Goal: Information Seeking & Learning: Find specific page/section

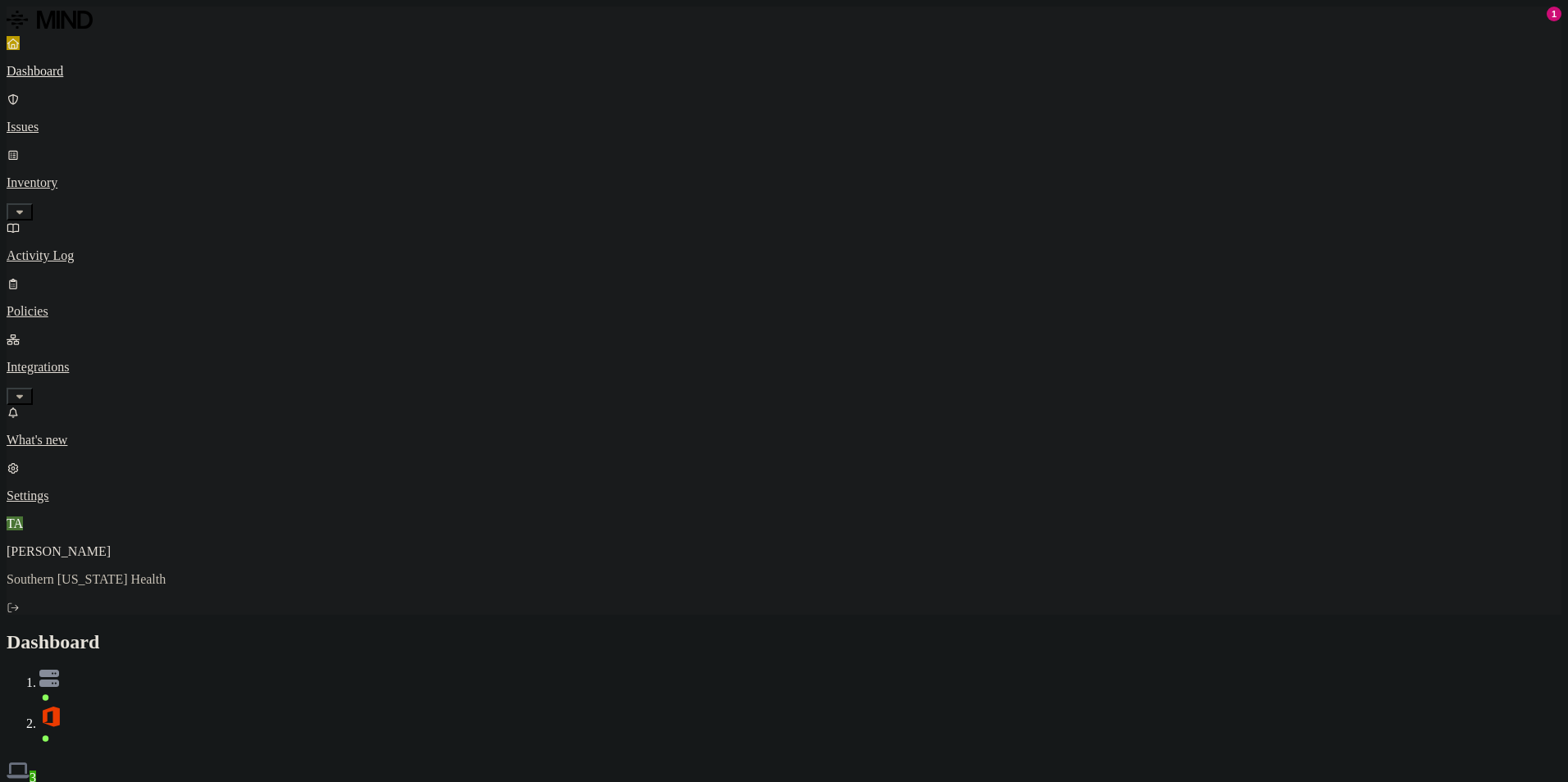
click at [750, 781] on div "Discovery Detection Prevention" at bounding box center [784, 794] width 1555 height 17
click at [1063, 781] on div "Discovery Detection Prevention" at bounding box center [784, 794] width 1555 height 17
click at [746, 631] on div "Dashboard 3" at bounding box center [784, 708] width 1555 height 154
click at [1178, 631] on div "Dashboard 3" at bounding box center [784, 708] width 1555 height 154
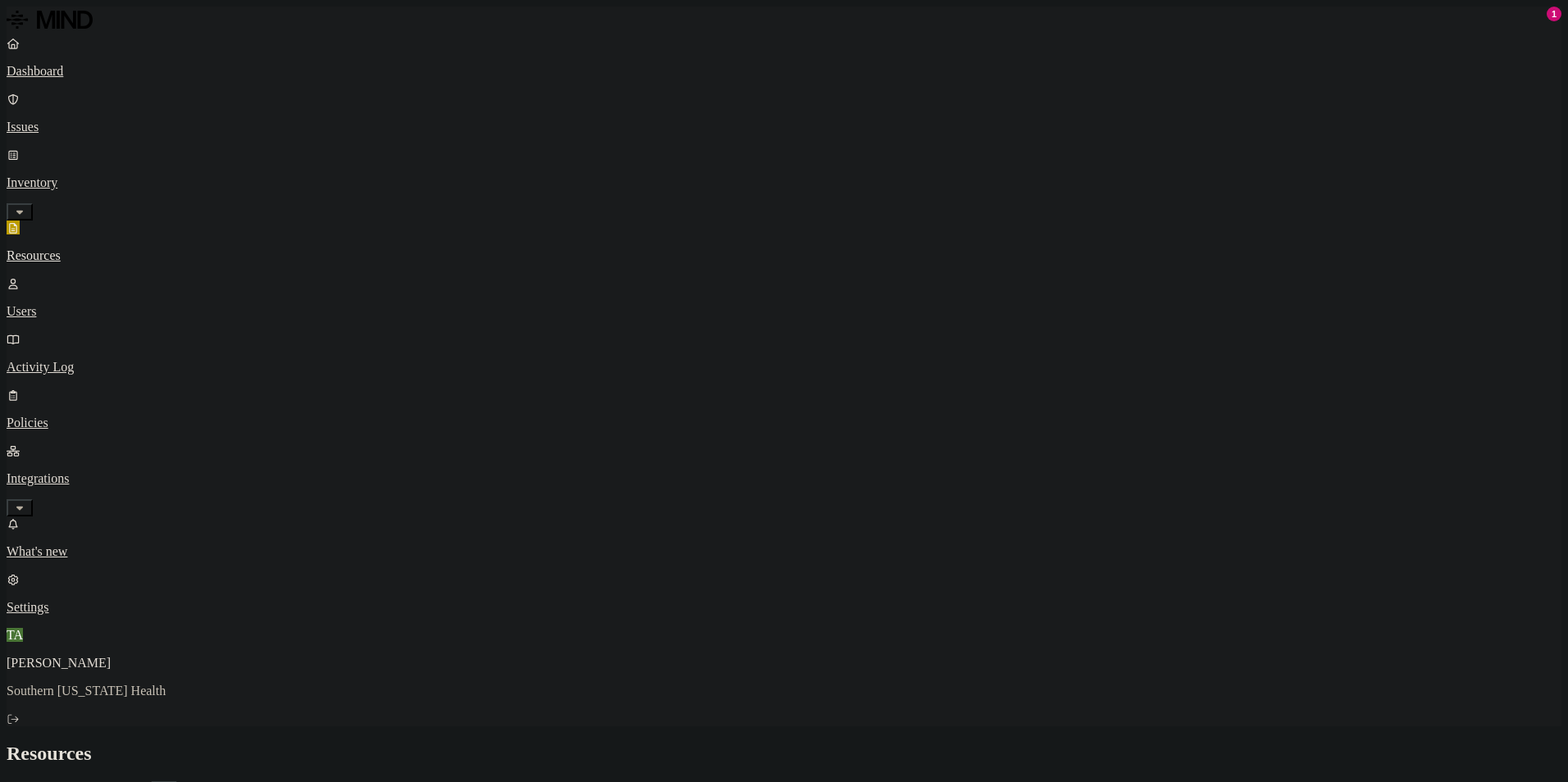
scroll to position [361, 0]
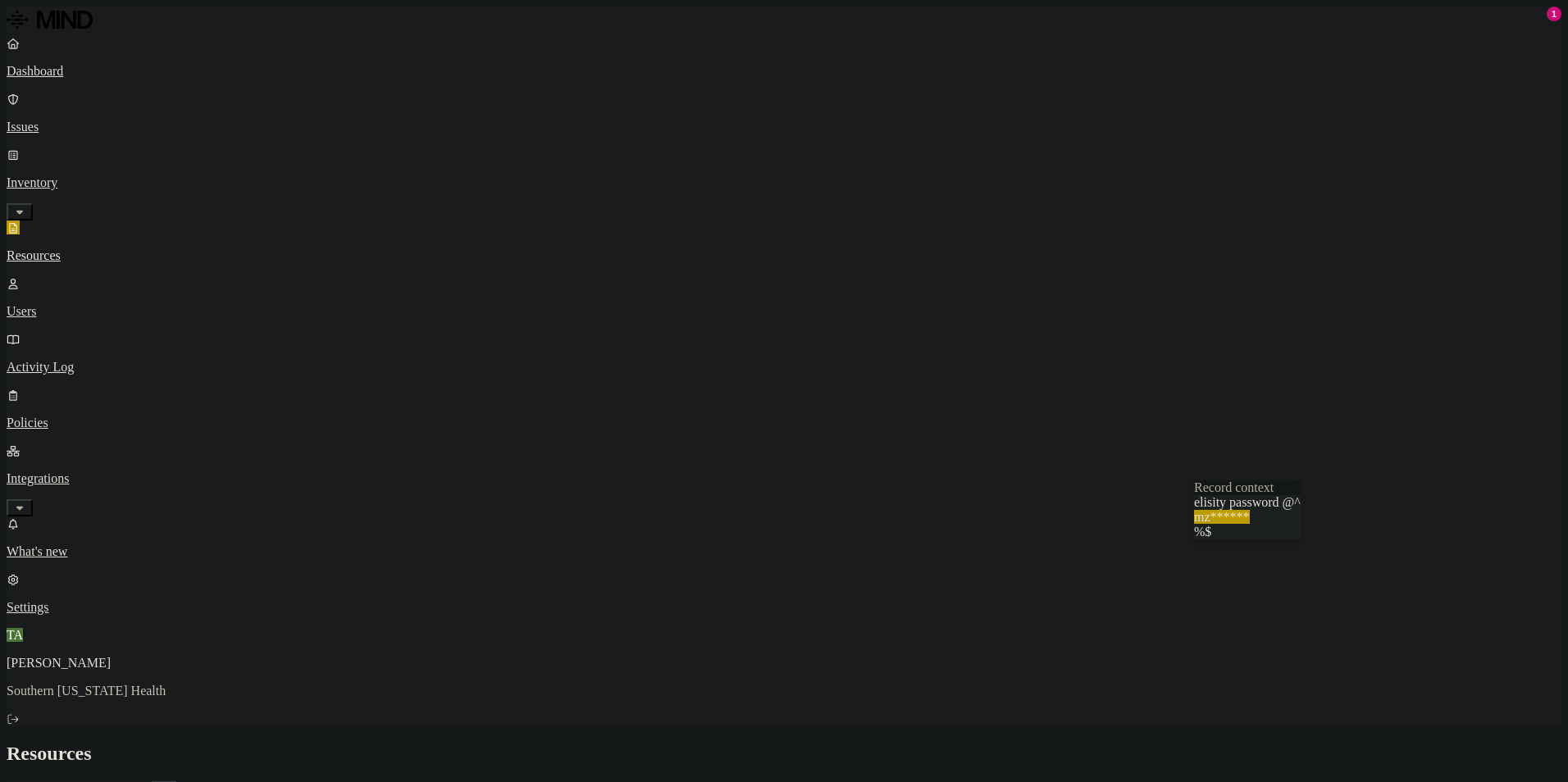
click at [1004, 742] on h2 "Resources" at bounding box center [784, 753] width 1555 height 22
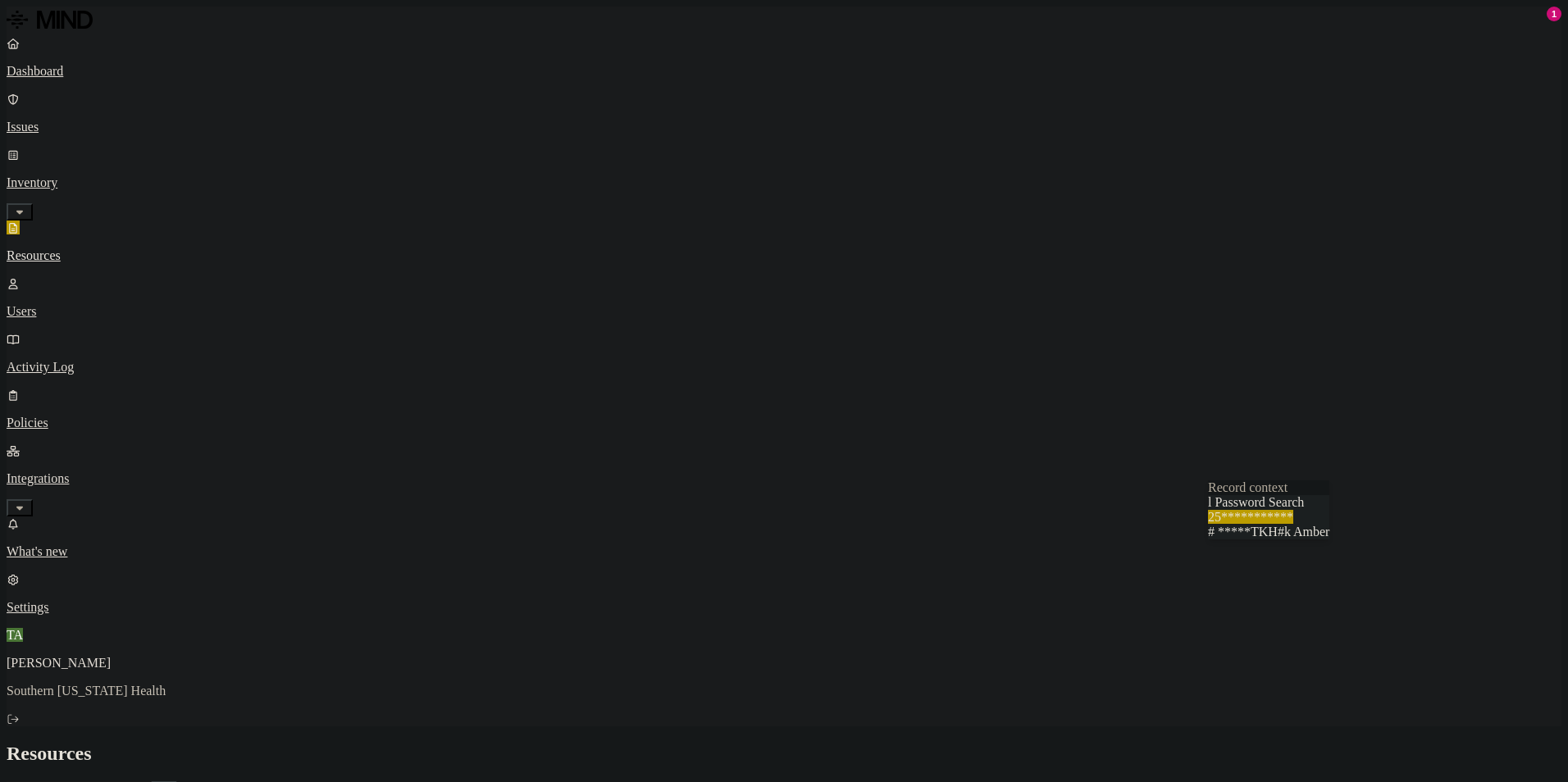
click at [1029, 742] on h2 "Resources" at bounding box center [784, 753] width 1555 height 22
click at [883, 742] on h2 "Resources" at bounding box center [784, 753] width 1555 height 22
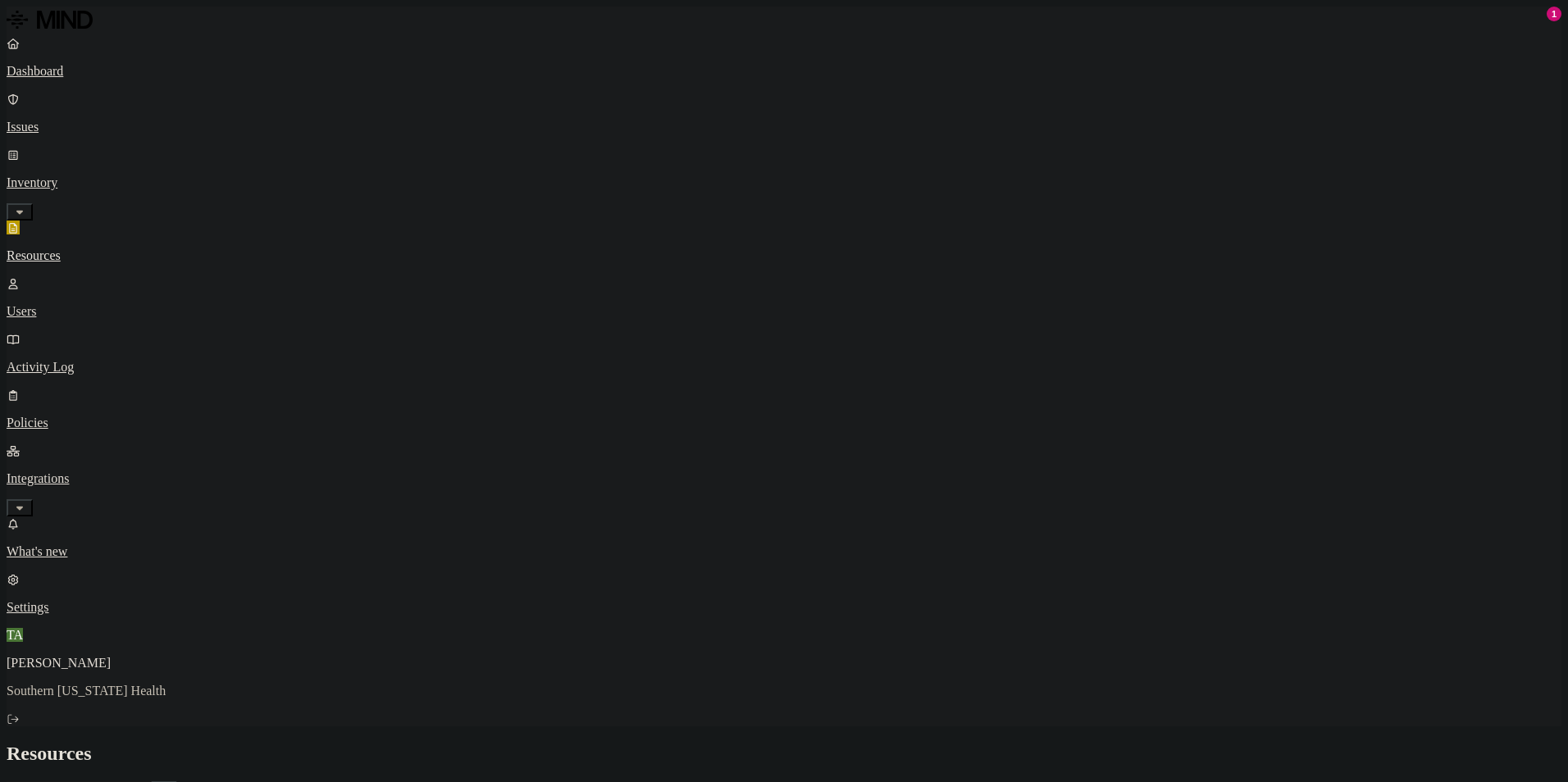
scroll to position [0, 0]
click at [983, 742] on h2 "Resources" at bounding box center [784, 753] width 1555 height 22
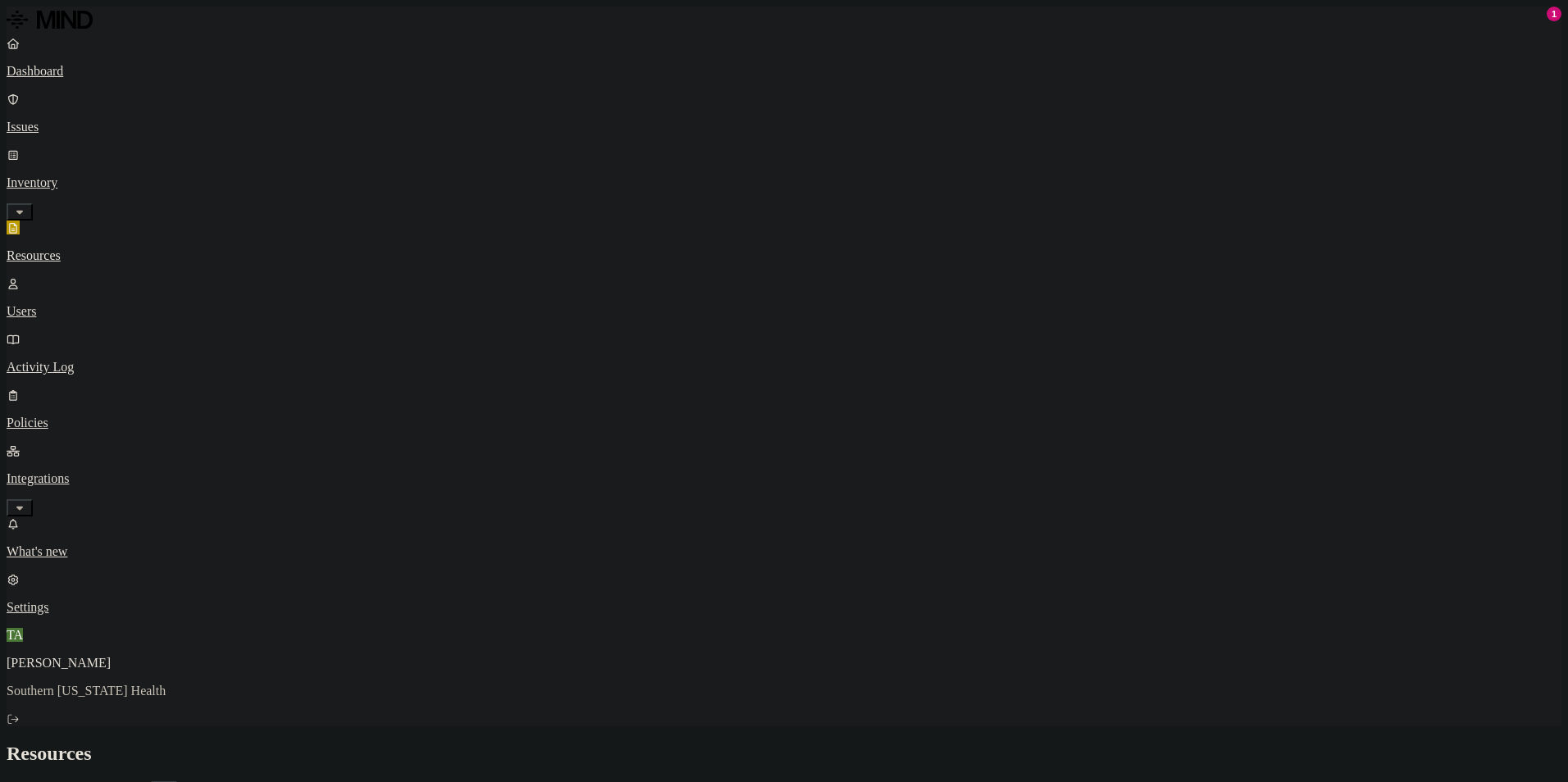
click at [64, 68] on p "Dashboard" at bounding box center [784, 71] width 1555 height 15
